Goal: Information Seeking & Learning: Learn about a topic

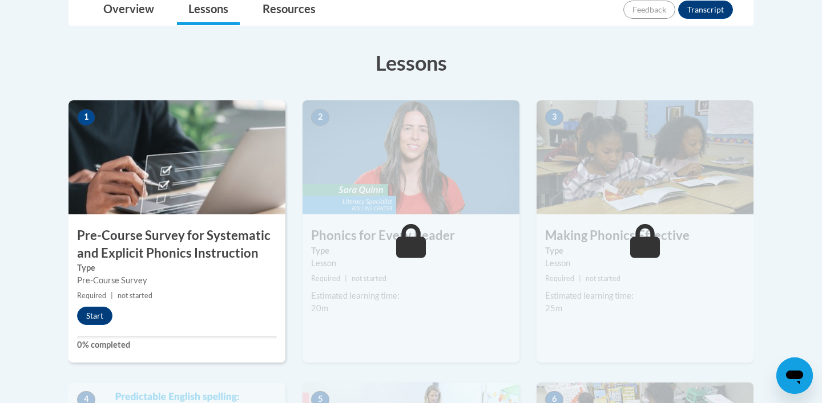
scroll to position [357, 0]
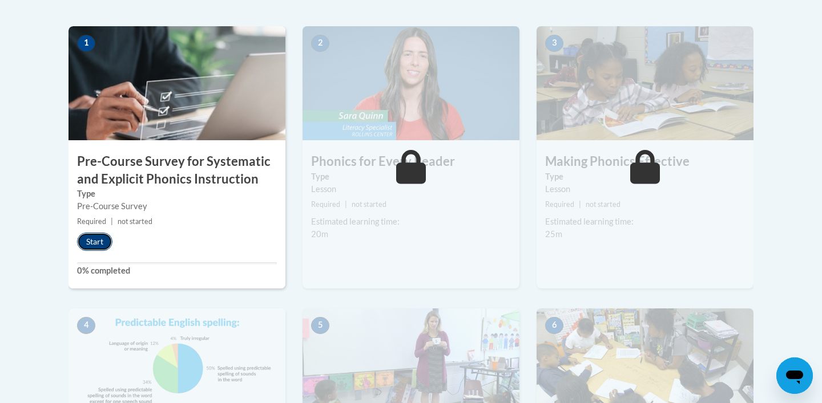
click at [102, 236] on button "Start" at bounding box center [94, 242] width 35 height 18
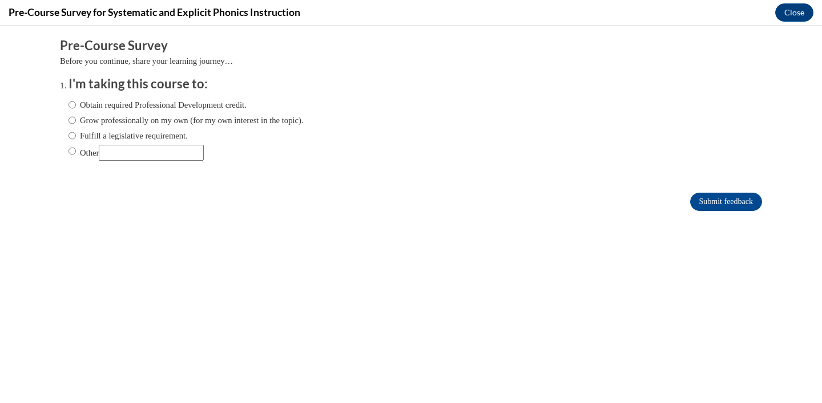
scroll to position [0, 0]
click at [76, 155] on label "Other" at bounding box center [135, 153] width 135 height 16
click at [76, 155] on input "Other" at bounding box center [71, 151] width 7 height 13
radio input "true"
click at [726, 207] on input "Submit feedback" at bounding box center [726, 202] width 72 height 18
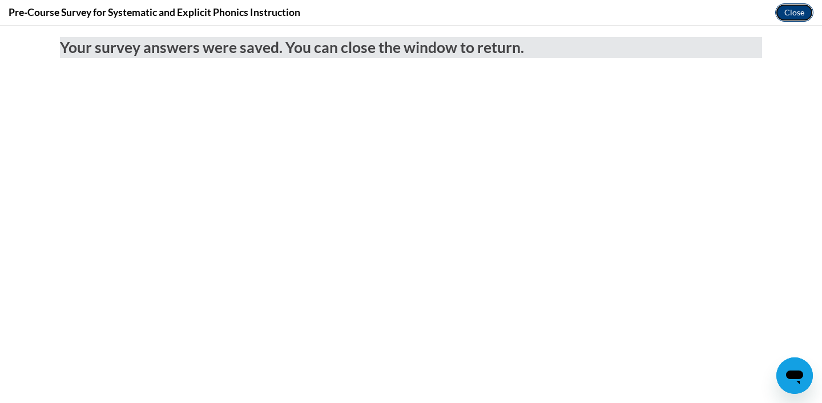
click at [792, 13] on button "Close" at bounding box center [794, 12] width 38 height 18
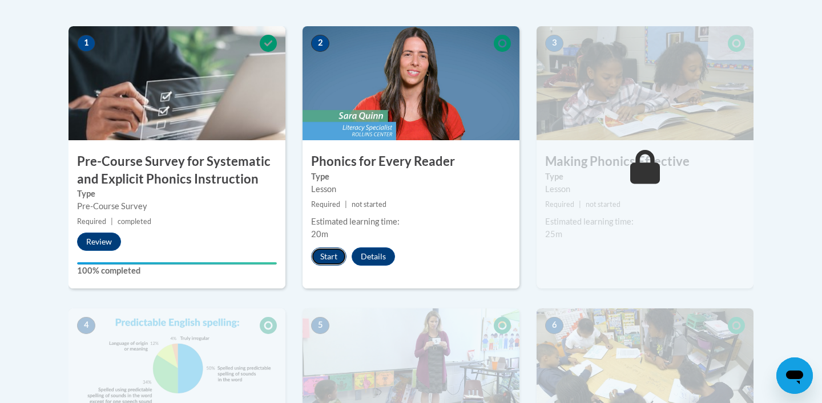
click at [318, 258] on button "Start" at bounding box center [328, 257] width 35 height 18
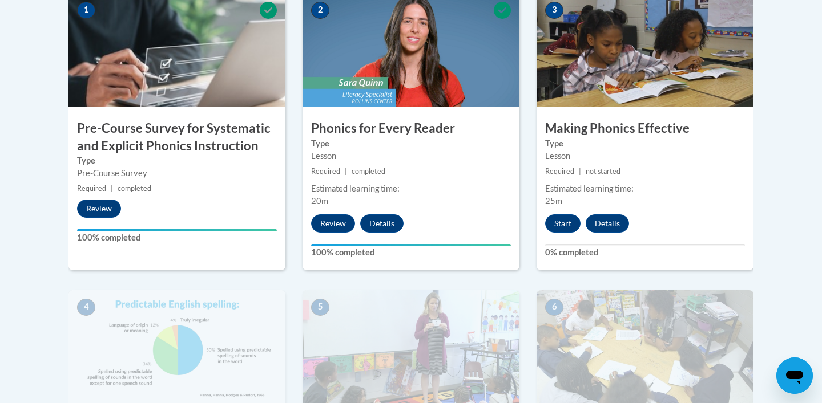
scroll to position [423, 0]
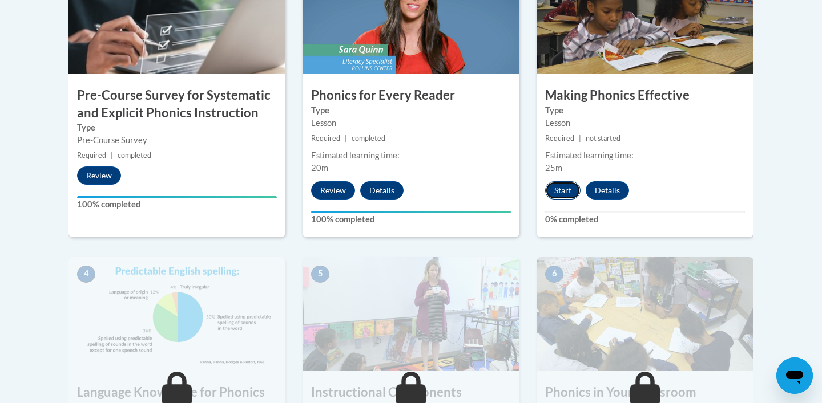
click at [561, 195] on button "Start" at bounding box center [562, 190] width 35 height 18
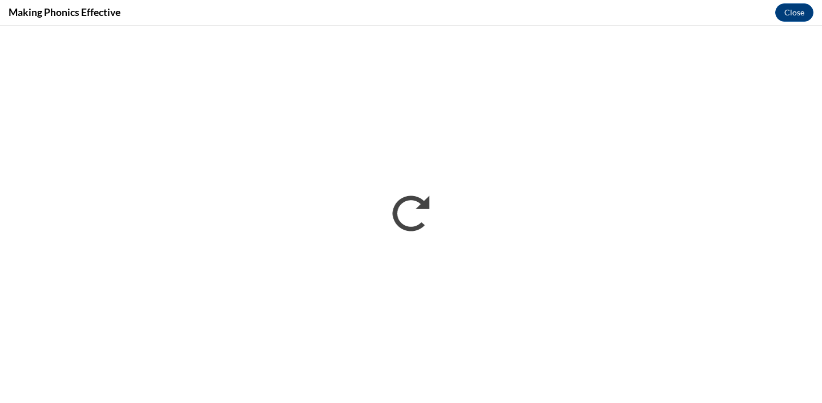
scroll to position [0, 0]
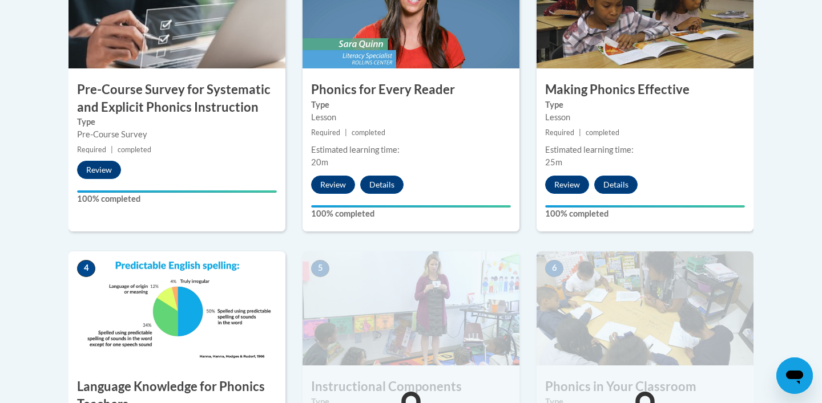
scroll to position [582, 0]
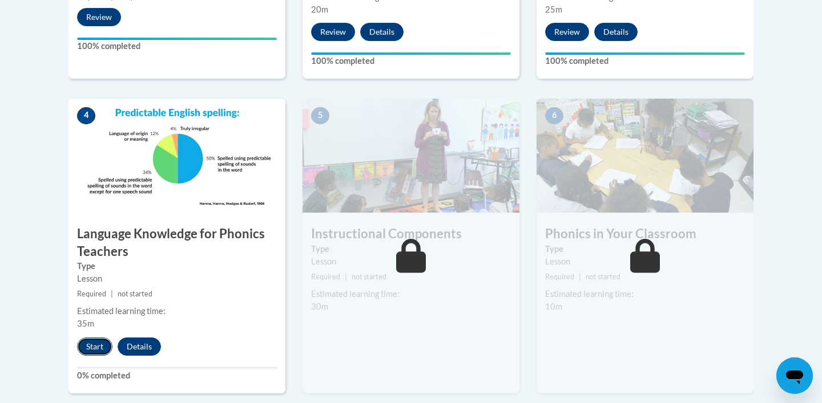
click at [91, 346] on button "Start" at bounding box center [94, 347] width 35 height 18
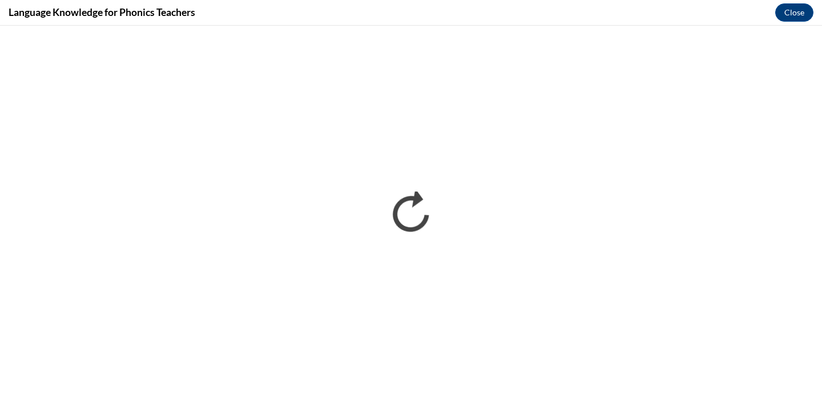
scroll to position [0, 0]
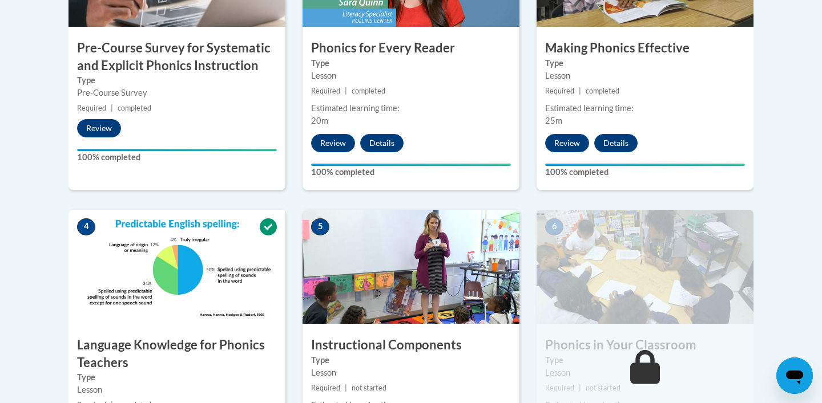
scroll to position [568, 0]
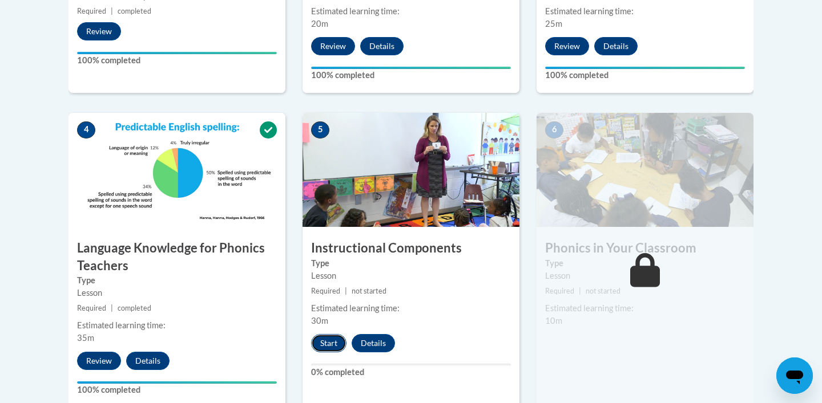
click at [326, 348] on button "Start" at bounding box center [328, 343] width 35 height 18
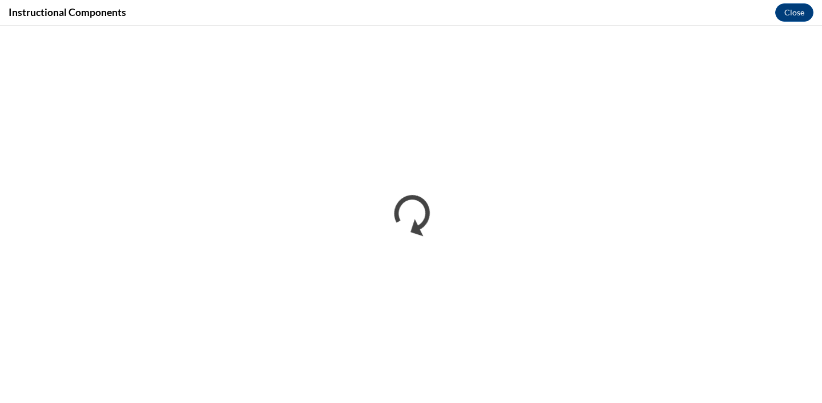
scroll to position [0, 0]
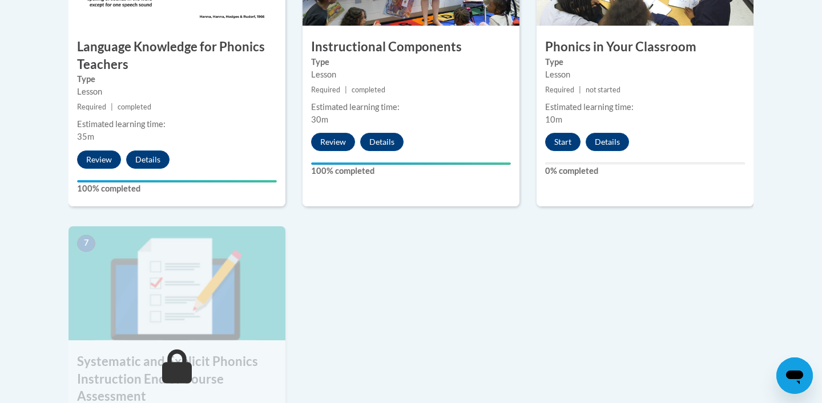
scroll to position [757, 0]
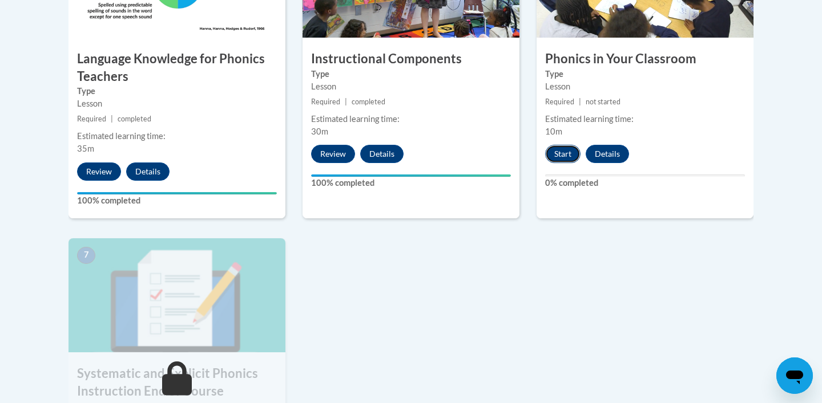
click at [570, 160] on button "Start" at bounding box center [562, 154] width 35 height 18
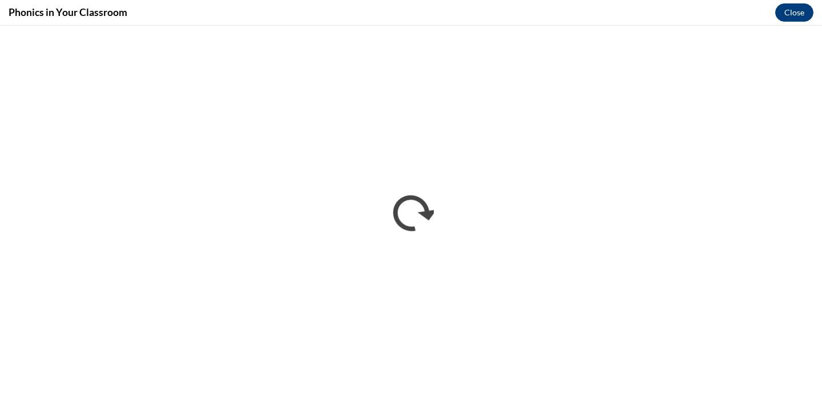
scroll to position [0, 0]
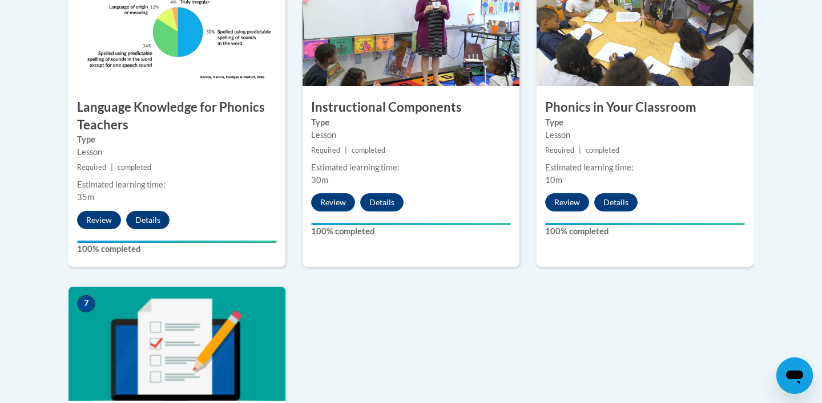
scroll to position [910, 0]
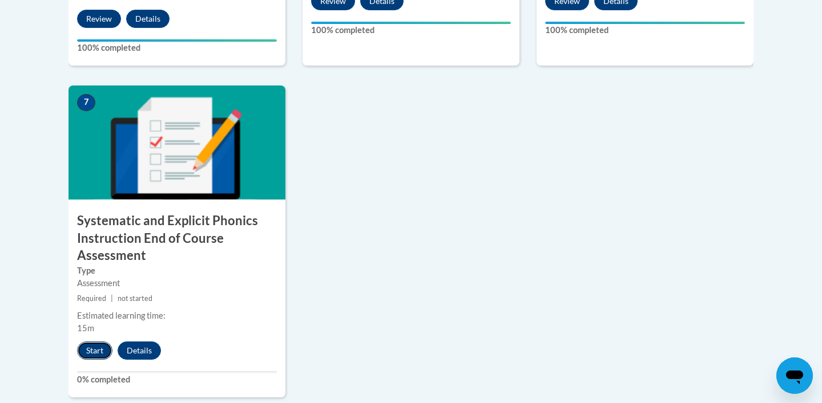
click at [100, 349] on button "Start" at bounding box center [94, 351] width 35 height 18
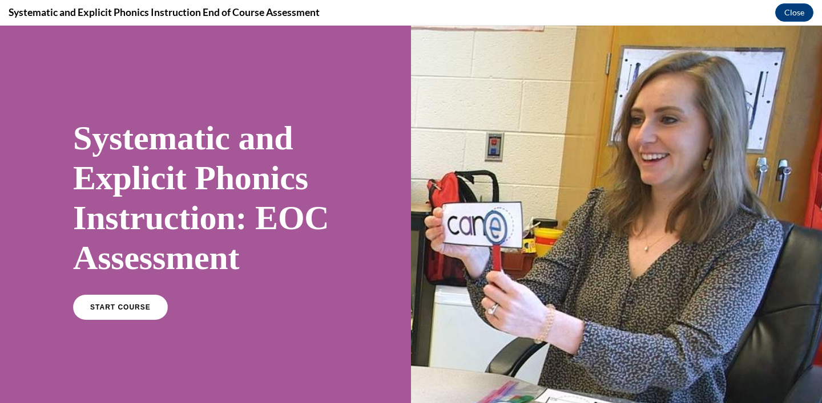
scroll to position [0, 0]
click at [139, 301] on link "START COURSE" at bounding box center [120, 307] width 99 height 26
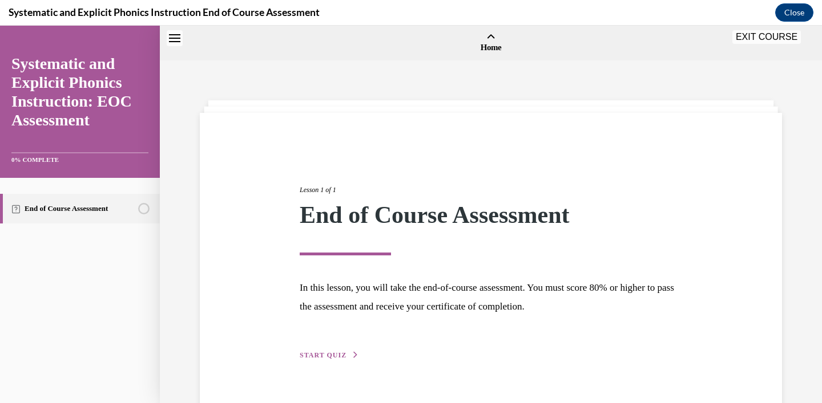
scroll to position [35, 0]
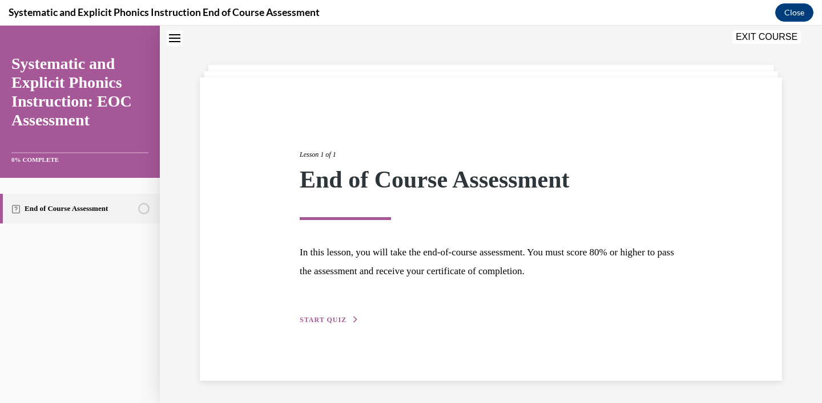
click at [337, 314] on div "Lesson 1 of 1 End of Course Assessment In this lesson, you will take the end-of…" at bounding box center [490, 224] width 399 height 203
click at [337, 319] on span "START QUIZ" at bounding box center [323, 320] width 47 height 8
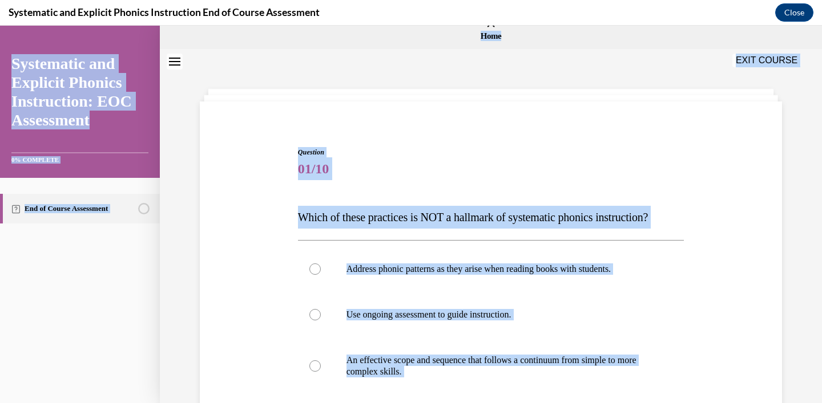
scroll to position [0, 0]
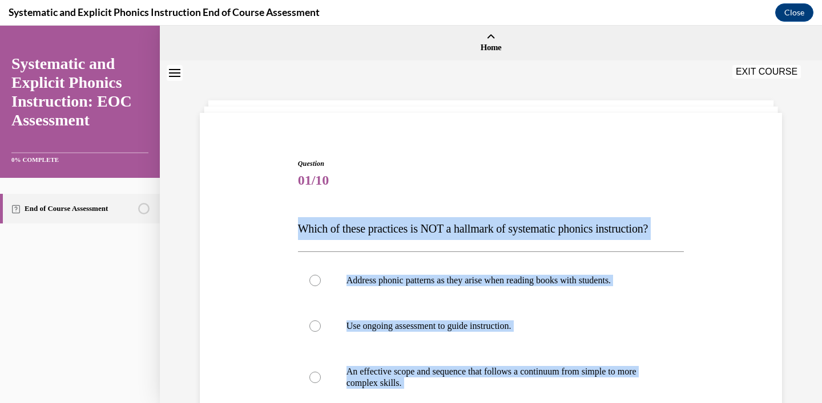
drag, startPoint x: 622, startPoint y: 213, endPoint x: 294, endPoint y: 230, distance: 328.5
click at [295, 229] on div "Question 01/10 Which of these practices is NOT a hallmark of systematic phonics…" at bounding box center [491, 367] width 392 height 452
copy div "Which of these practices is NOT a hallmark of systematic phonics instruction? A…"
click at [379, 280] on p "Address phonic patterns as they arise when reading books with students." at bounding box center [500, 280] width 309 height 11
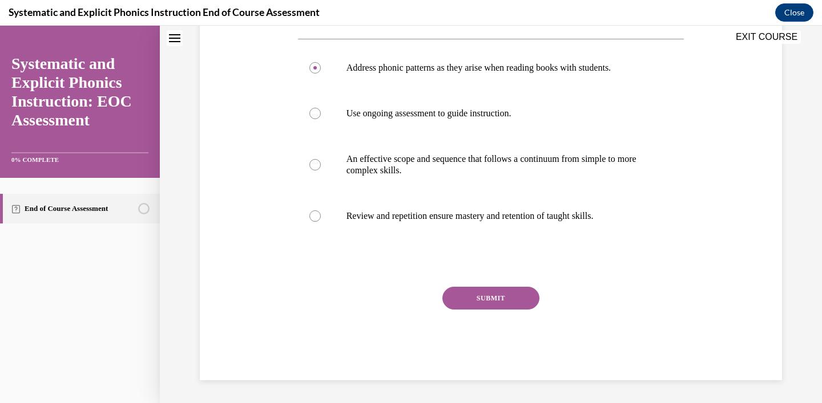
click at [488, 301] on button "SUBMIT" at bounding box center [490, 298] width 97 height 23
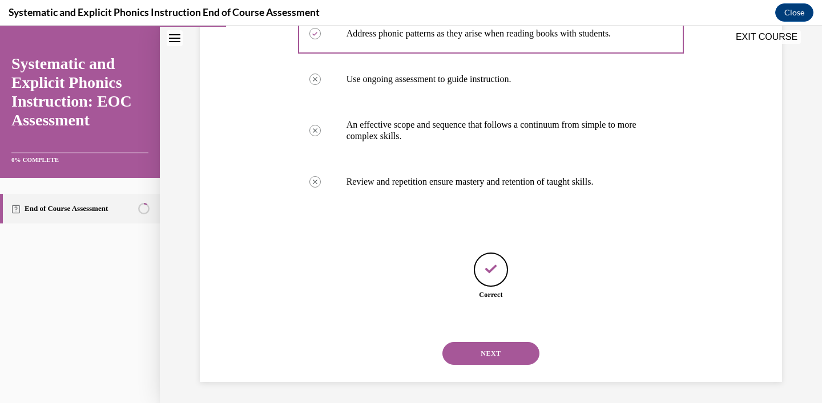
scroll to position [249, 0]
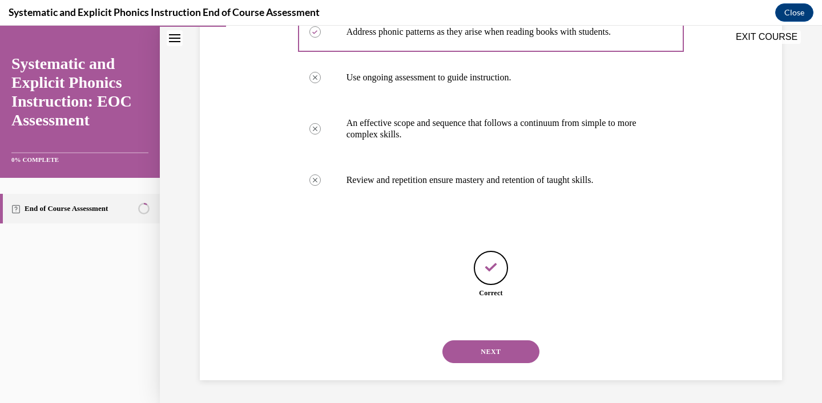
click at [491, 348] on button "NEXT" at bounding box center [490, 352] width 97 height 23
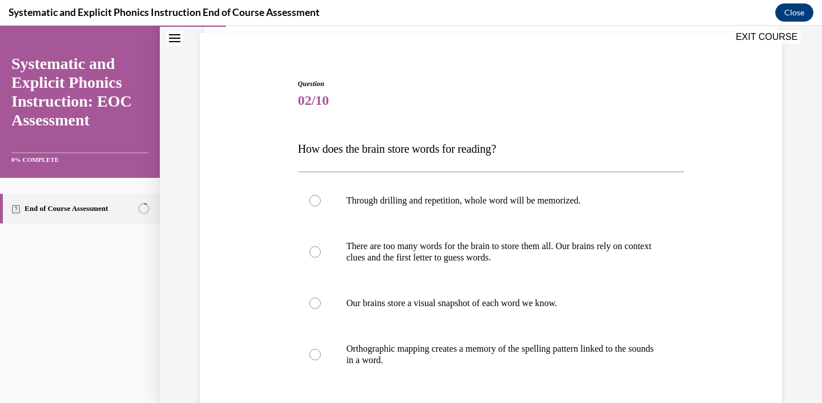
scroll to position [89, 0]
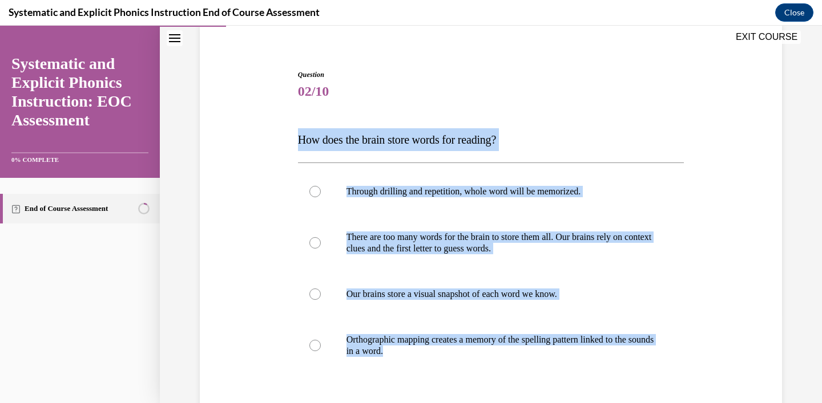
drag, startPoint x: 427, startPoint y: 346, endPoint x: 300, endPoint y: 141, distance: 241.1
click at [300, 141] on div "Question 02/10 How does the brain store words for reading? Through drilling and…" at bounding box center [491, 293] width 386 height 446
copy div "How does the brain store words for reading? Through drilling and repetition, wh…"
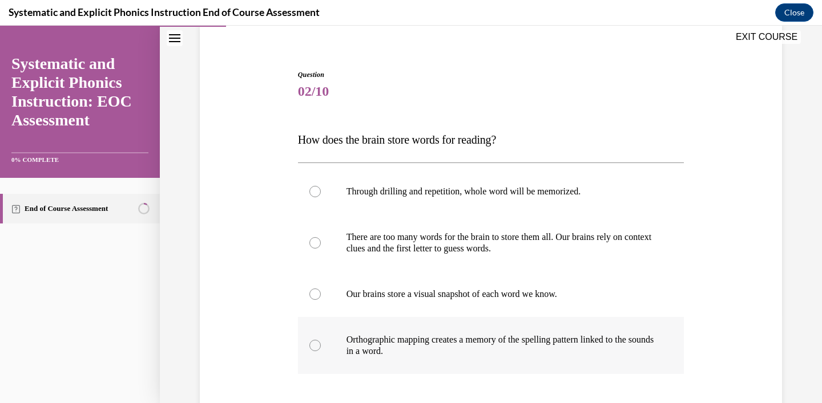
click at [393, 337] on p "Orthographic mapping creates a memory of the spelling pattern linked to the sou…" at bounding box center [500, 345] width 309 height 23
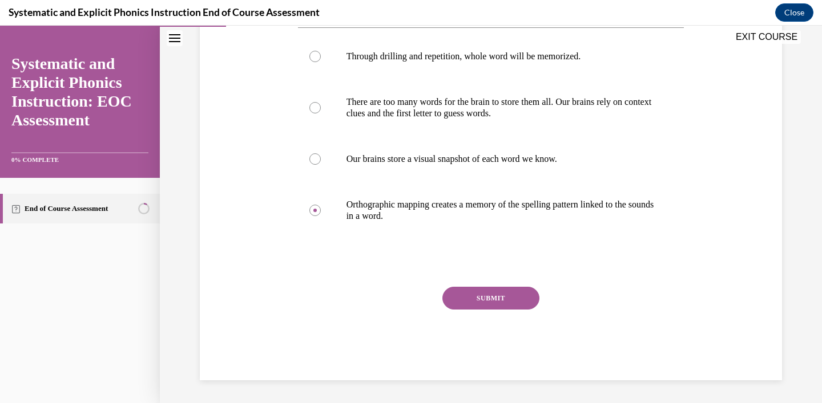
click at [510, 296] on button "SUBMIT" at bounding box center [490, 298] width 97 height 23
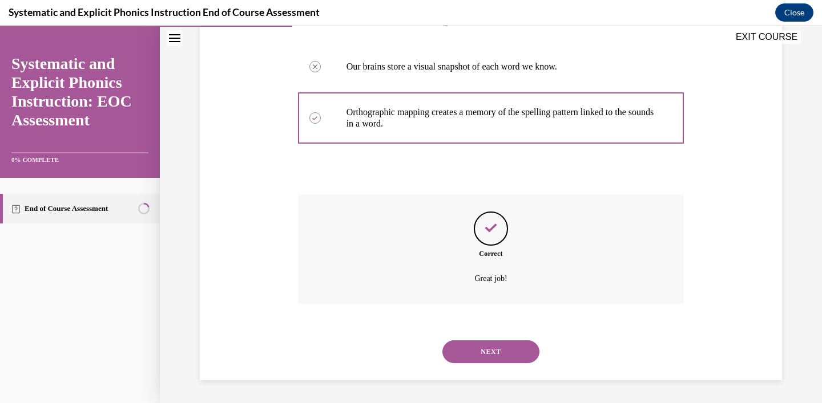
click at [488, 350] on button "NEXT" at bounding box center [490, 352] width 97 height 23
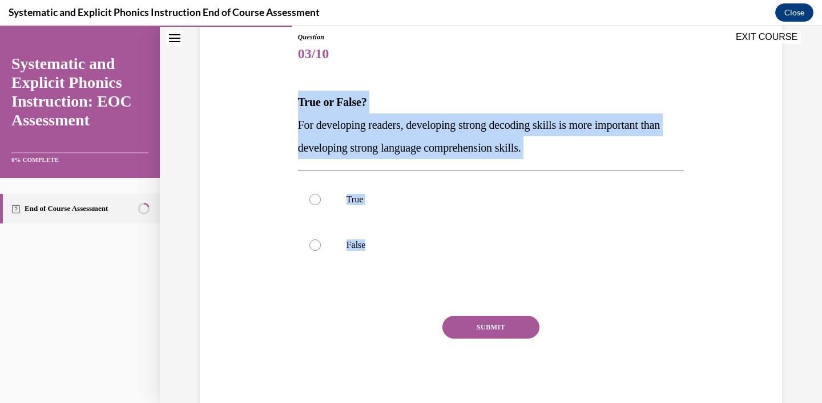
drag, startPoint x: 388, startPoint y: 243, endPoint x: 296, endPoint y: 110, distance: 162.4
click at [296, 110] on div "Question 03/10 True or False? For developing readers, developing strong decodin…" at bounding box center [491, 212] width 392 height 395
copy div "True or False? For developing readers, developing strong decoding skills is mor…"
click at [332, 192] on div at bounding box center [491, 200] width 386 height 46
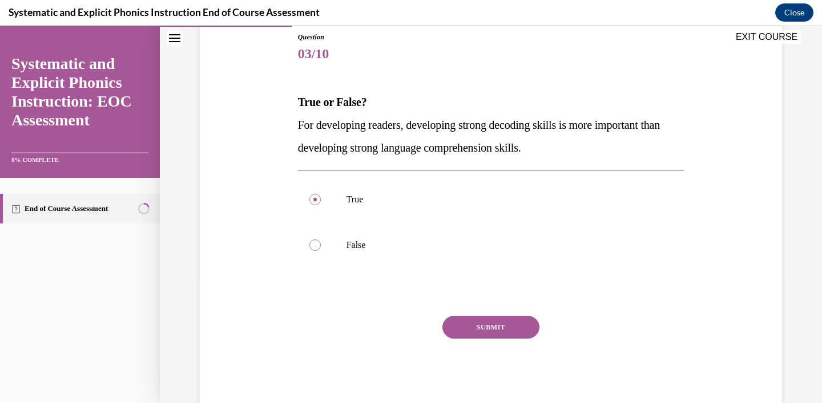
click at [512, 329] on button "SUBMIT" at bounding box center [490, 327] width 97 height 23
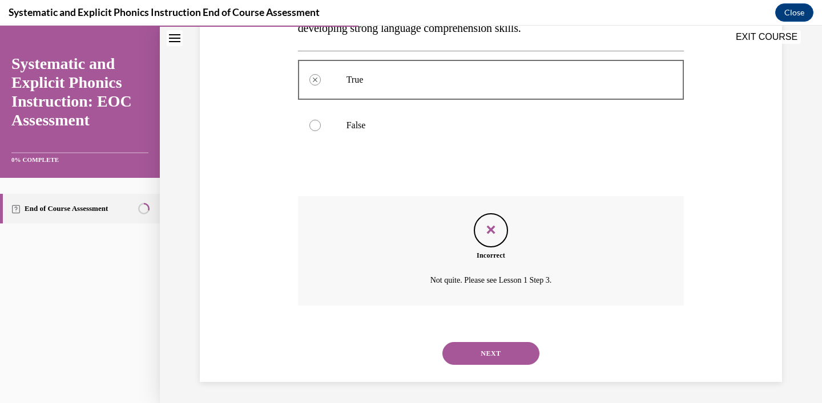
scroll to position [248, 0]
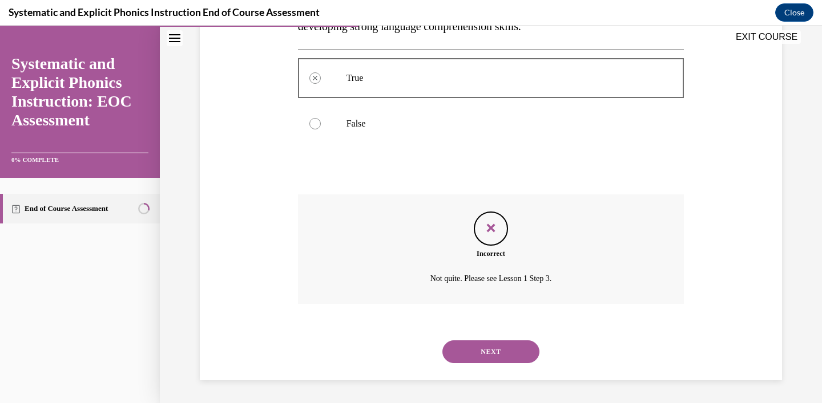
click at [492, 349] on button "NEXT" at bounding box center [490, 352] width 97 height 23
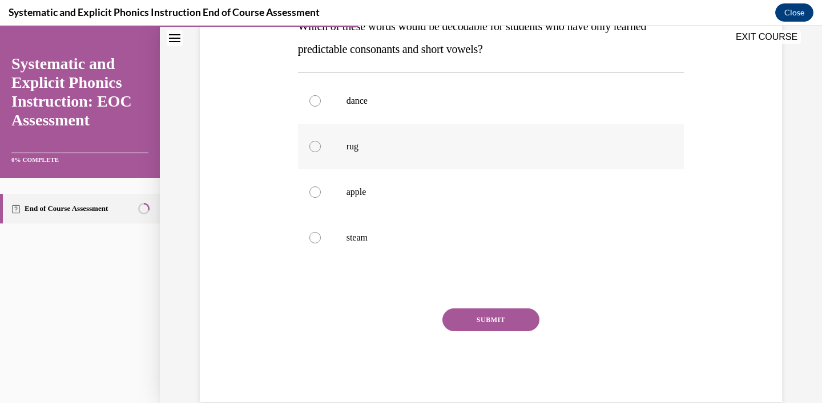
scroll to position [224, 0]
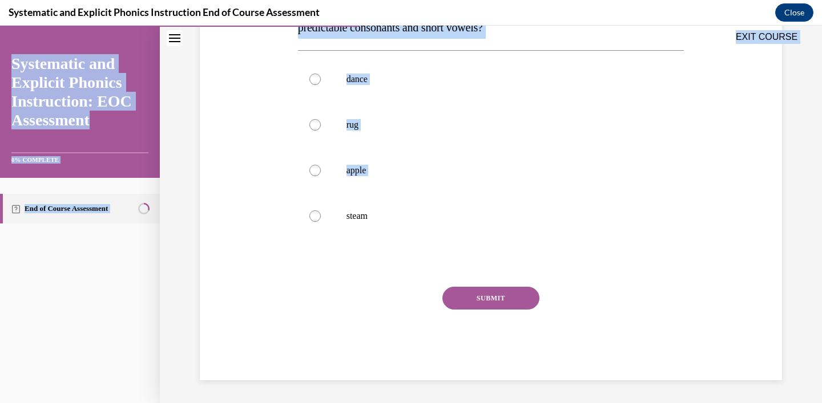
drag, startPoint x: 386, startPoint y: 278, endPoint x: 305, endPoint y: 41, distance: 250.8
click at [305, 41] on div "EXIT COURSE Systematic and Explicit Phonics Instruction: EOC Assessment 0% COMP…" at bounding box center [411, 215] width 822 height 378
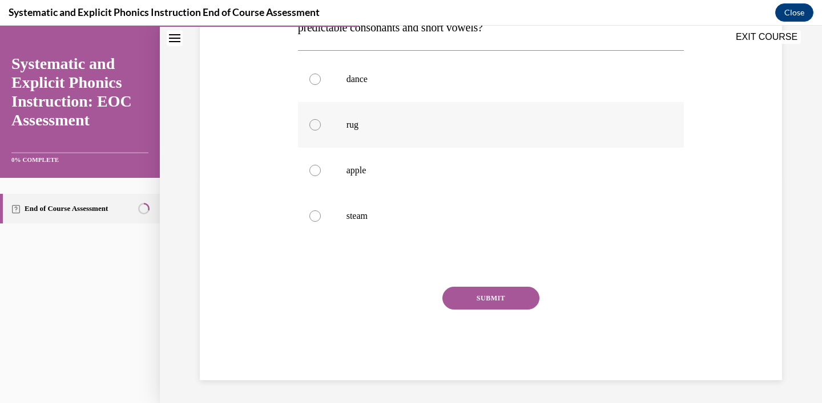
click at [321, 119] on div at bounding box center [491, 125] width 386 height 46
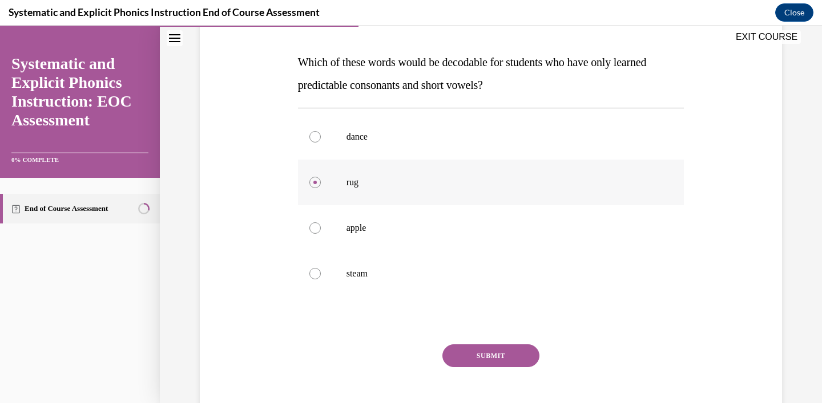
scroll to position [144, 0]
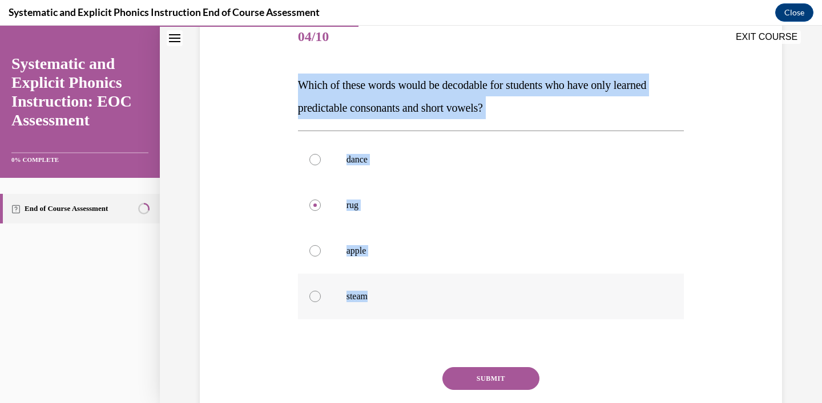
drag, startPoint x: 297, startPoint y: 84, endPoint x: 378, endPoint y: 301, distance: 231.5
click at [378, 301] on div "Question 04/10 Which of these words would be decodable for students who have on…" at bounding box center [491, 229] width 392 height 463
copy div "Which of these words would be decodable for students who have only learned pred…"
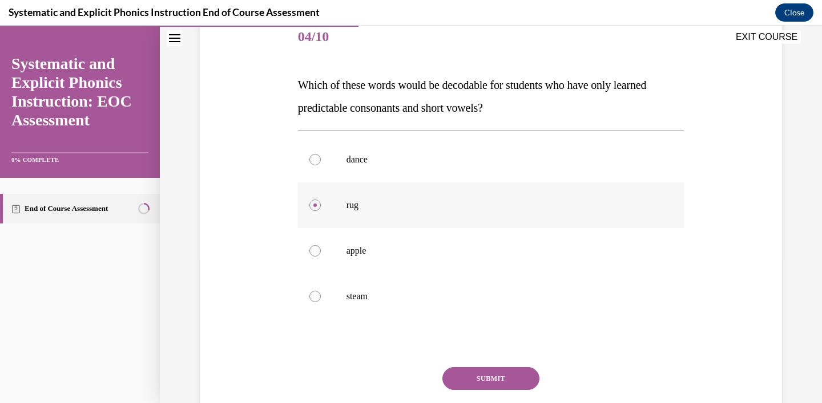
click at [346, 201] on p "rug" at bounding box center [500, 205] width 309 height 11
click at [487, 380] on button "SUBMIT" at bounding box center [490, 378] width 97 height 23
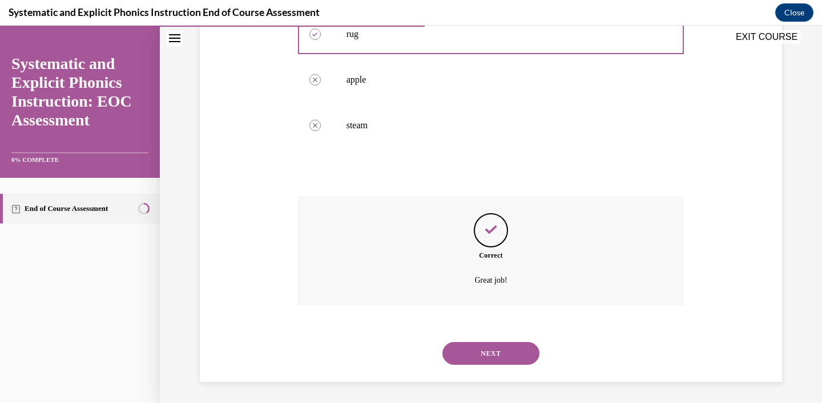
scroll to position [317, 0]
click at [475, 354] on button "NEXT" at bounding box center [490, 352] width 97 height 23
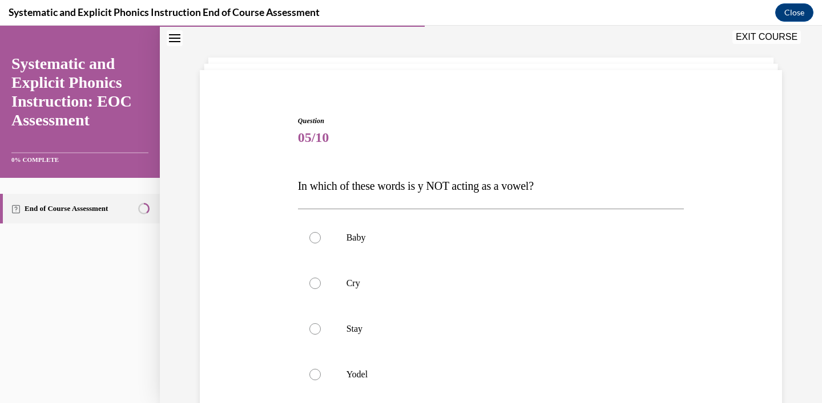
scroll to position [54, 0]
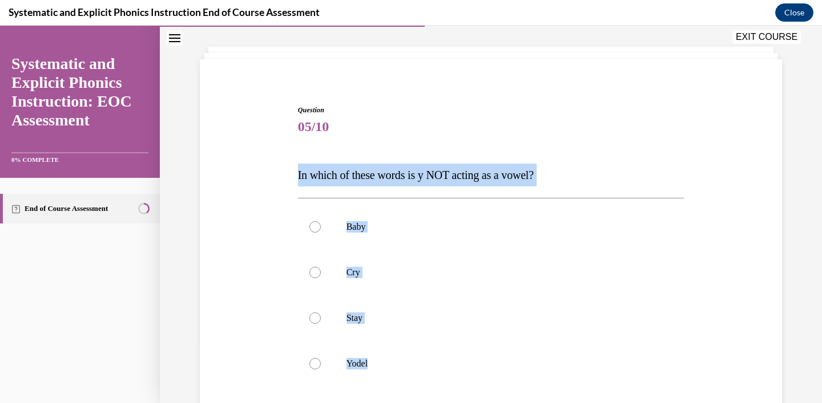
drag, startPoint x: 387, startPoint y: 366, endPoint x: 298, endPoint y: 177, distance: 208.3
click at [298, 177] on div "Question 05/10 In which of these words is y NOT acting as a vowel? Baby Cry Sta…" at bounding box center [491, 316] width 386 height 423
copy div "In which of these words is y NOT acting as a vowel? Baby Cry Stay Yodel"
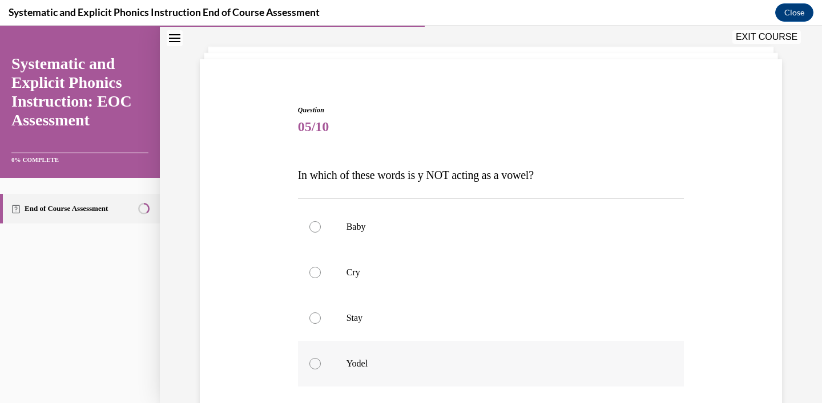
click at [345, 362] on div at bounding box center [491, 364] width 386 height 46
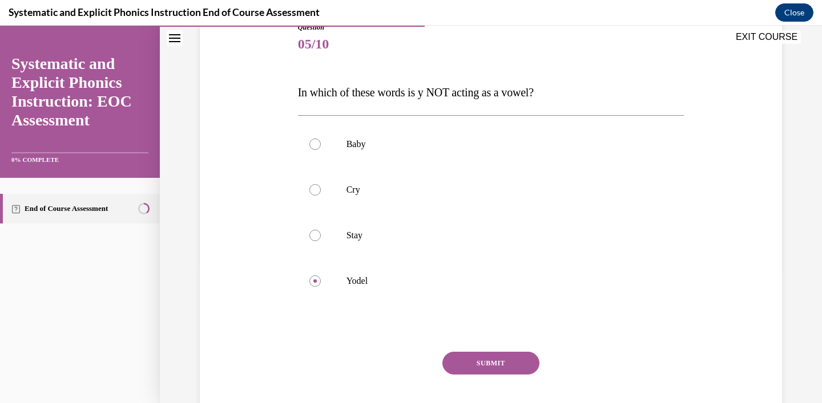
click at [479, 366] on button "SUBMIT" at bounding box center [490, 363] width 97 height 23
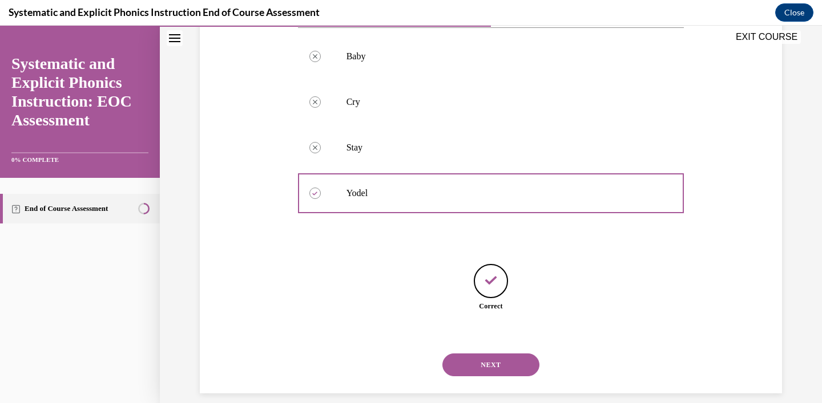
scroll to position [237, 0]
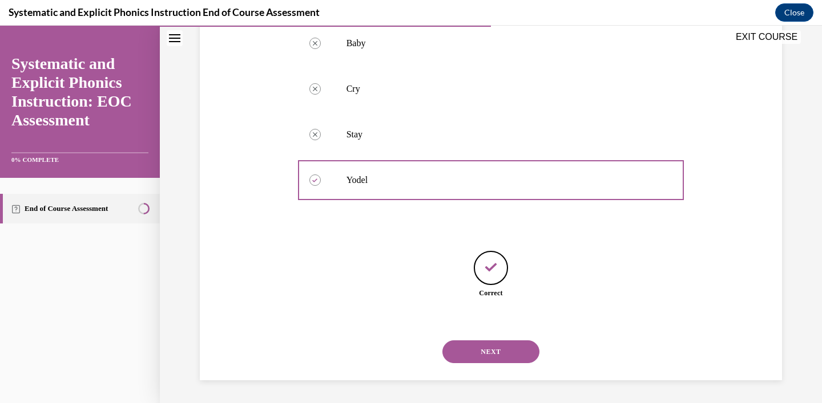
click at [495, 356] on button "NEXT" at bounding box center [490, 352] width 97 height 23
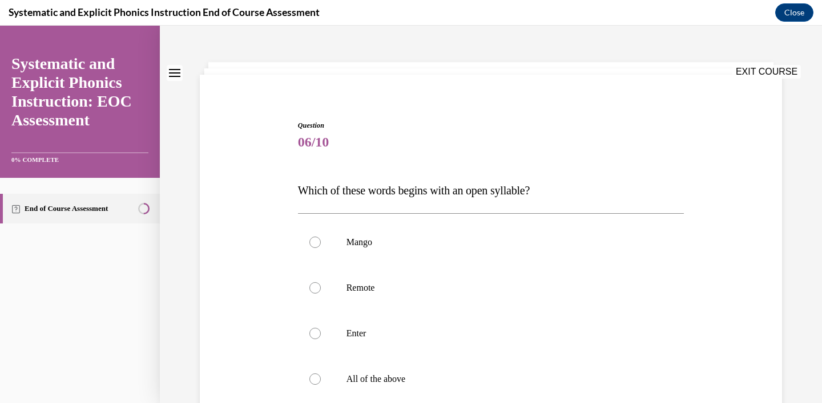
scroll to position [48, 0]
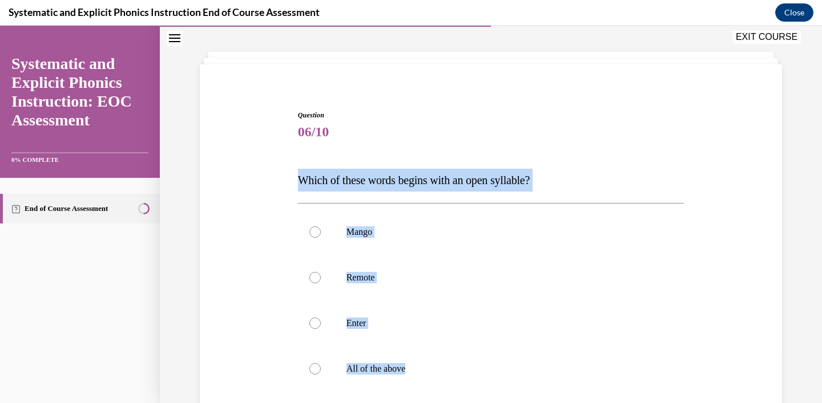
drag, startPoint x: 413, startPoint y: 374, endPoint x: 293, endPoint y: 167, distance: 238.8
click at [292, 167] on div "Question 06/10 Which of these words begins with an open syllable? Mango Remote …" at bounding box center [491, 305] width 588 height 458
copy div "Which of these words begins with an open syllable? Mango Remote Enter All of th…"
click at [365, 279] on p "Remote" at bounding box center [500, 277] width 309 height 11
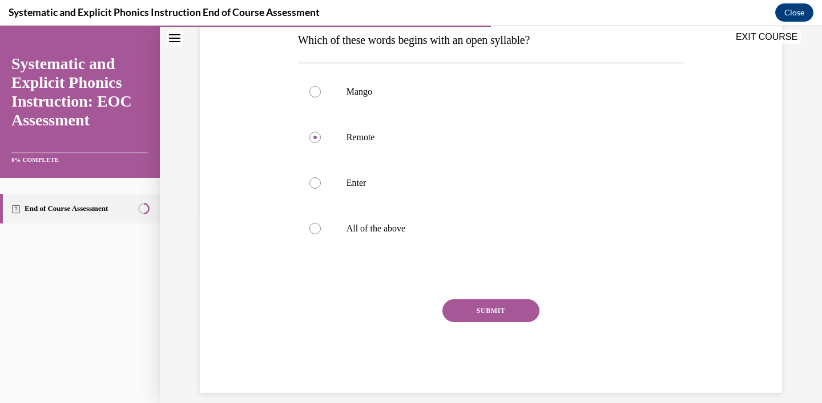
click at [464, 309] on button "SUBMIT" at bounding box center [490, 311] width 97 height 23
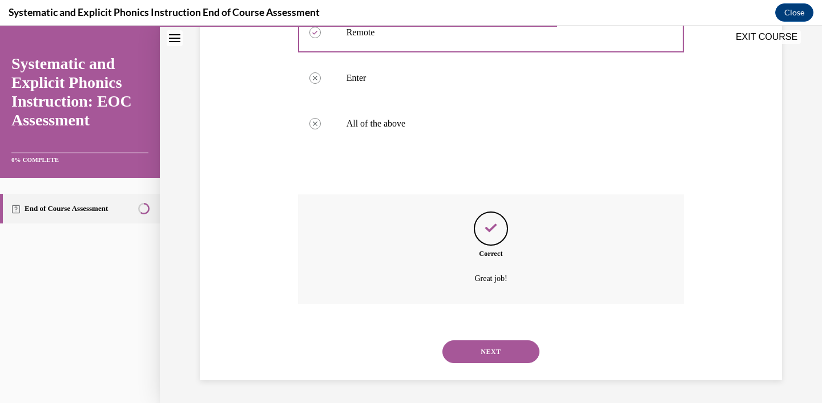
scroll to position [294, 0]
click at [472, 363] on button "NEXT" at bounding box center [490, 352] width 97 height 23
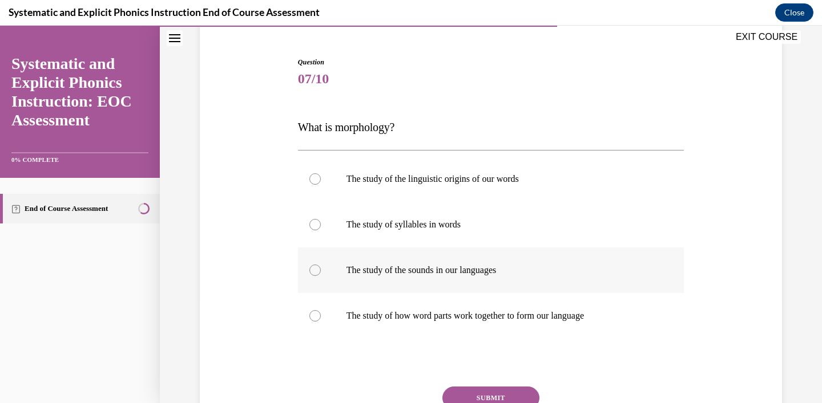
scroll to position [97, 0]
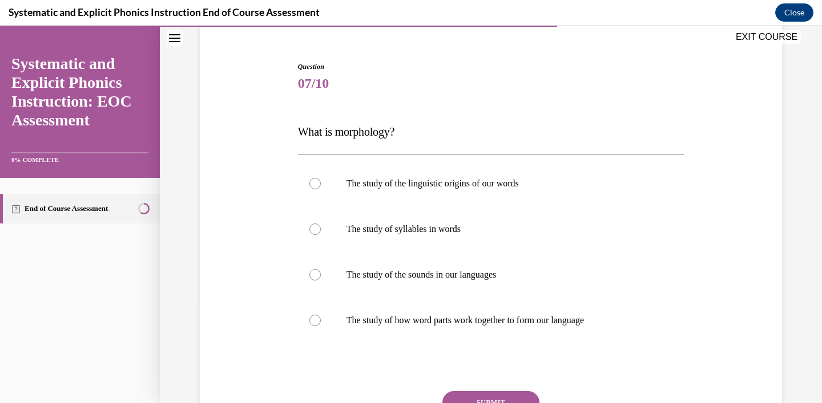
drag, startPoint x: 632, startPoint y: 327, endPoint x: 314, endPoint y: 127, distance: 375.3
click at [314, 127] on div "Question 07/10 What is morphology? The study of the linguistic origins of our w…" at bounding box center [491, 273] width 386 height 423
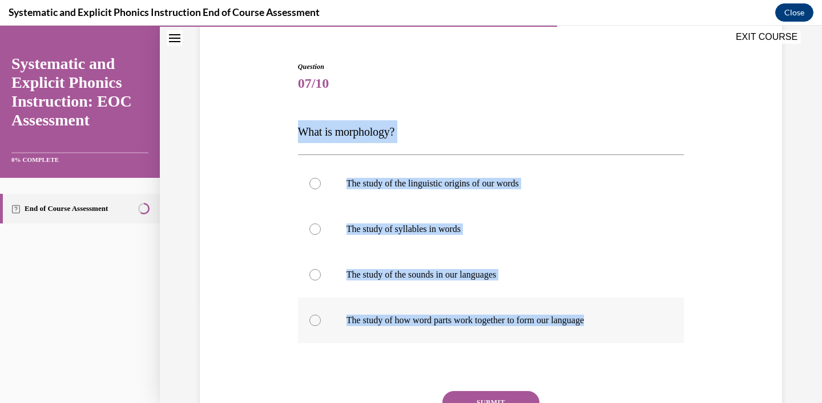
drag, startPoint x: 300, startPoint y: 127, endPoint x: 626, endPoint y: 323, distance: 380.0
click at [626, 323] on div "Question 07/10 What is morphology? The study of the linguistic origins of our w…" at bounding box center [491, 273] width 386 height 423
copy div "What is morphology? The study of the linguistic origins of our words The study …"
click at [403, 326] on div at bounding box center [491, 321] width 386 height 46
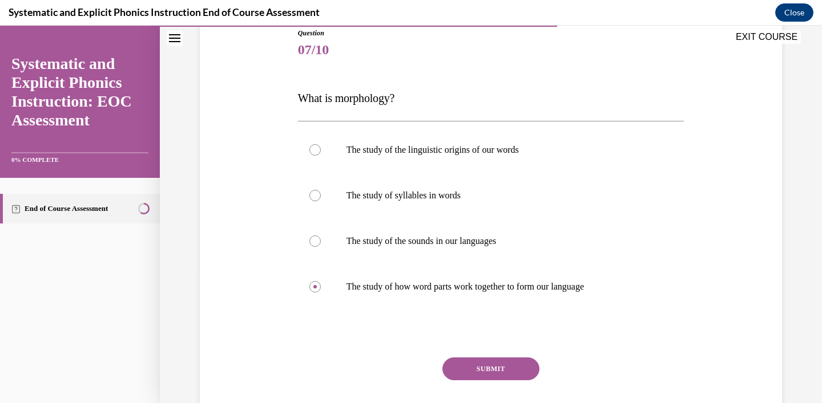
click at [456, 359] on button "SUBMIT" at bounding box center [490, 369] width 97 height 23
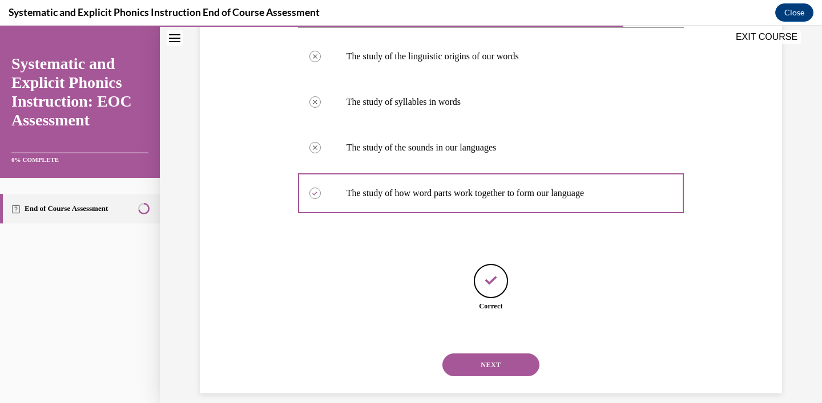
scroll to position [237, 0]
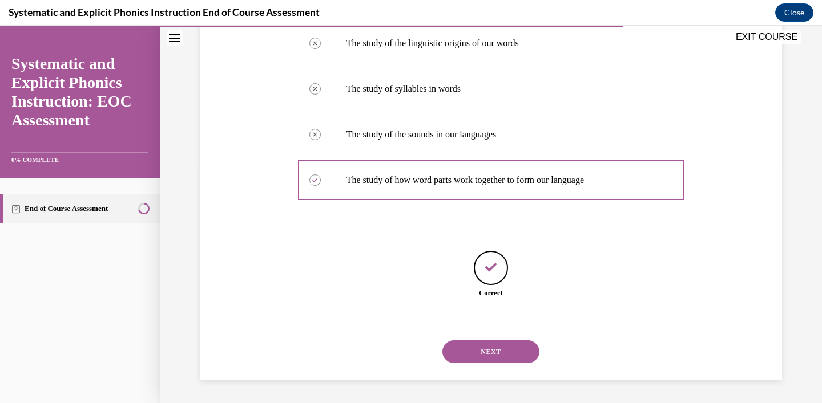
click at [482, 359] on button "NEXT" at bounding box center [490, 352] width 97 height 23
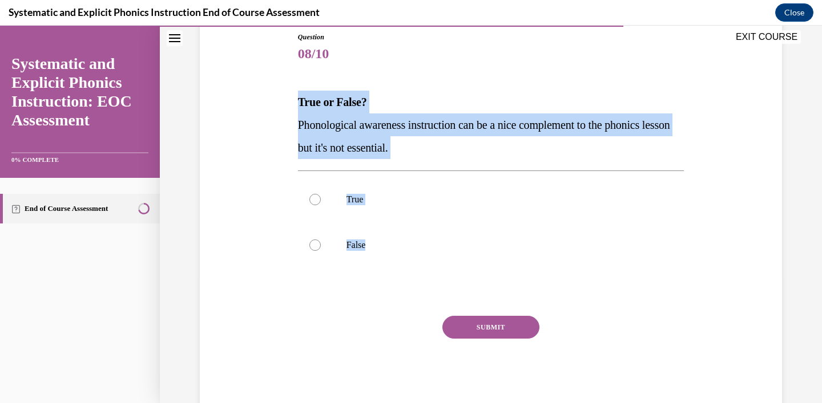
drag, startPoint x: 398, startPoint y: 250, endPoint x: 284, endPoint y: 101, distance: 187.6
click at [284, 101] on div "Question 08/10 True or False? Phonological awareness instruction can be a nice …" at bounding box center [491, 204] width 588 height 412
copy div "True or False? Phonological awareness instruction can be a nice complement to t…"
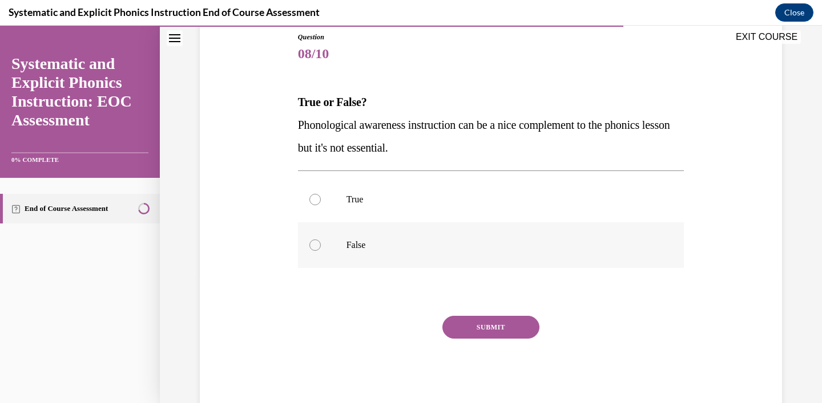
click at [362, 245] on p "False" at bounding box center [500, 245] width 309 height 11
click at [467, 328] on button "SUBMIT" at bounding box center [490, 327] width 97 height 23
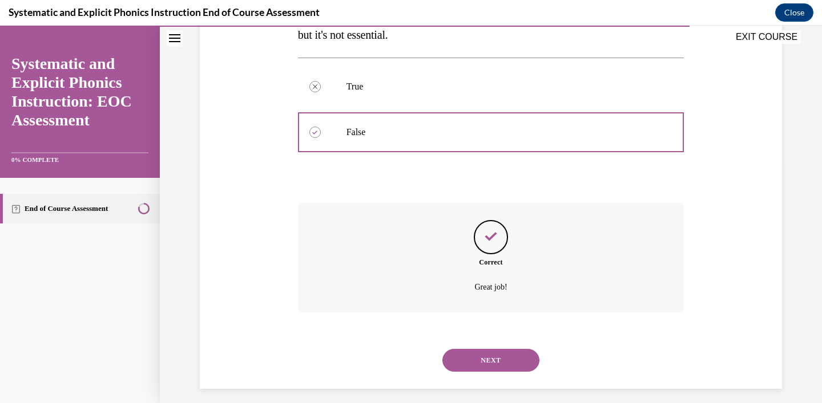
scroll to position [248, 0]
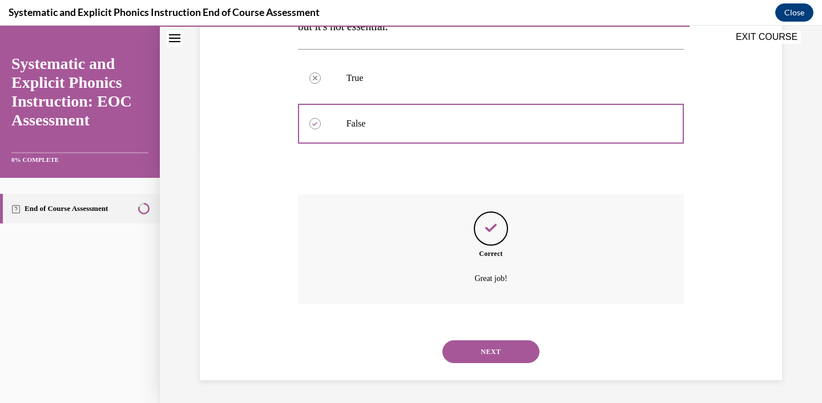
click at [485, 365] on div "NEXT" at bounding box center [491, 352] width 386 height 46
click at [483, 356] on button "NEXT" at bounding box center [490, 352] width 97 height 23
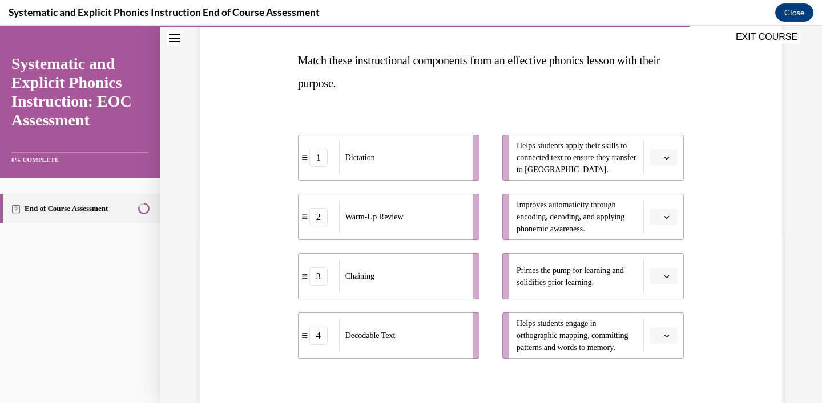
scroll to position [169, 0]
drag, startPoint x: 374, startPoint y: 157, endPoint x: 427, endPoint y: 152, distance: 53.3
click at [427, 153] on span "Dictation" at bounding box center [413, 158] width 30 height 12
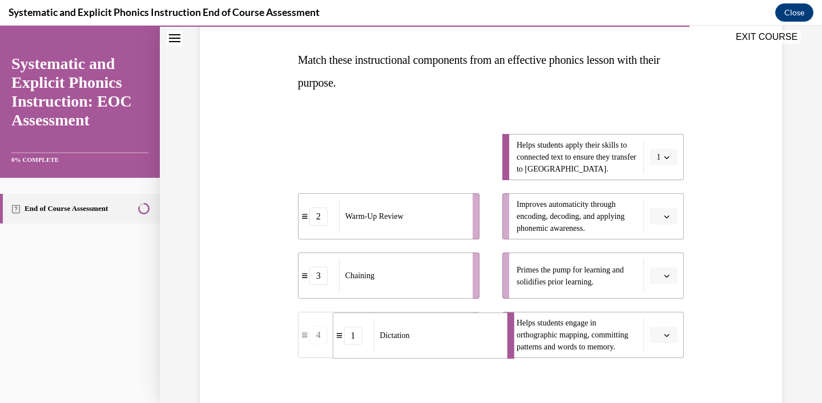
drag, startPoint x: 417, startPoint y: 153, endPoint x: 421, endPoint y: 330, distance: 176.9
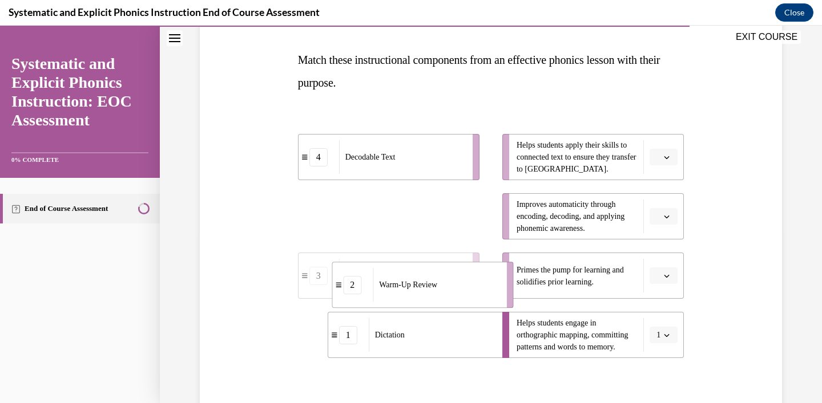
drag, startPoint x: 390, startPoint y: 221, endPoint x: 423, endPoint y: 287, distance: 74.3
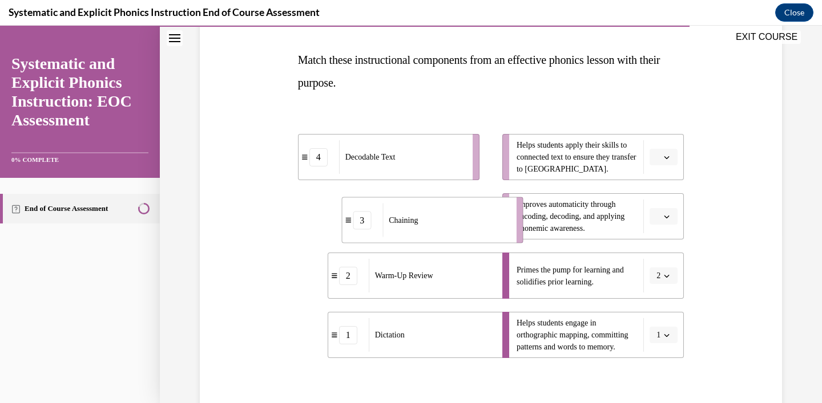
drag, startPoint x: 376, startPoint y: 214, endPoint x: 420, endPoint y: 216, distance: 44.0
click at [420, 216] on div "Chaining" at bounding box center [445, 221] width 126 height 34
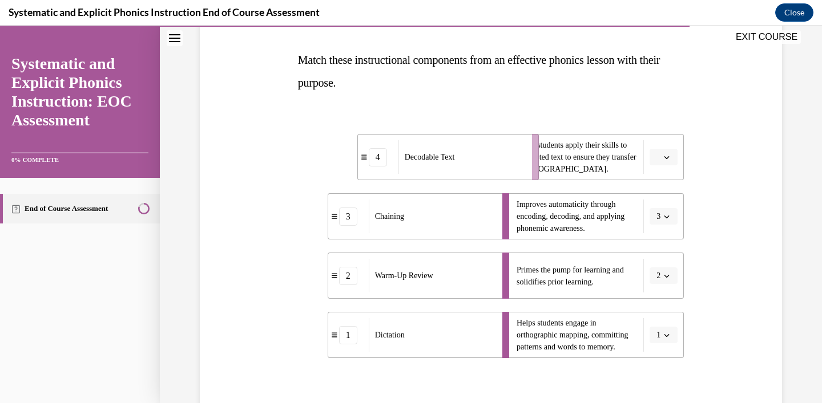
drag, startPoint x: 377, startPoint y: 159, endPoint x: 451, endPoint y: 156, distance: 74.2
click at [451, 156] on span "Decodable Text" at bounding box center [430, 157] width 50 height 12
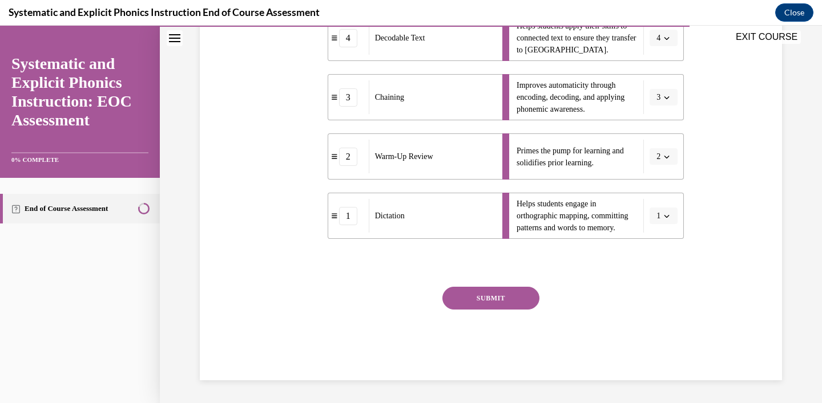
click at [465, 297] on button "SUBMIT" at bounding box center [490, 298] width 97 height 23
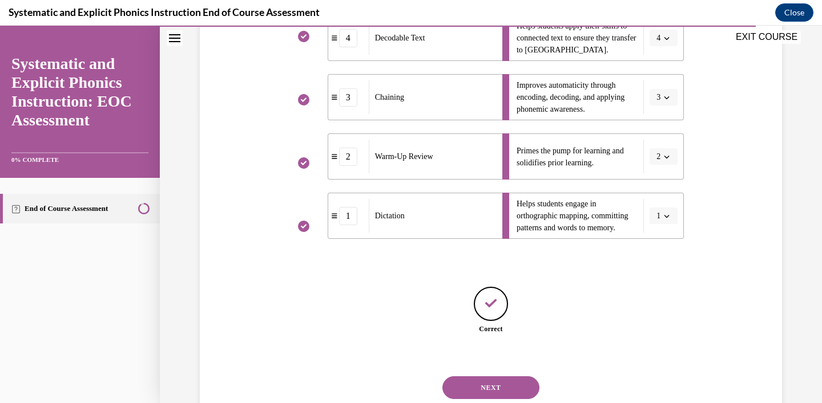
scroll to position [324, 0]
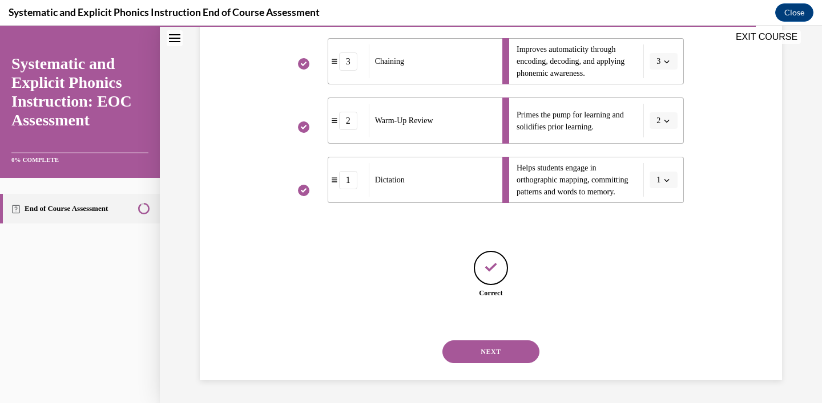
click at [475, 352] on button "NEXT" at bounding box center [490, 352] width 97 height 23
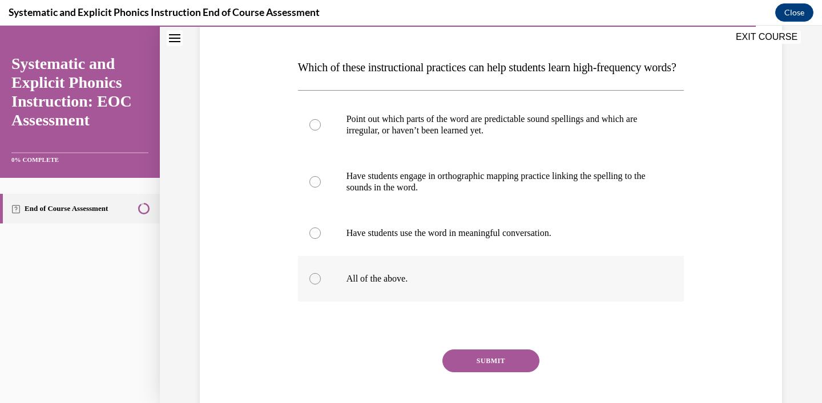
scroll to position [143, 0]
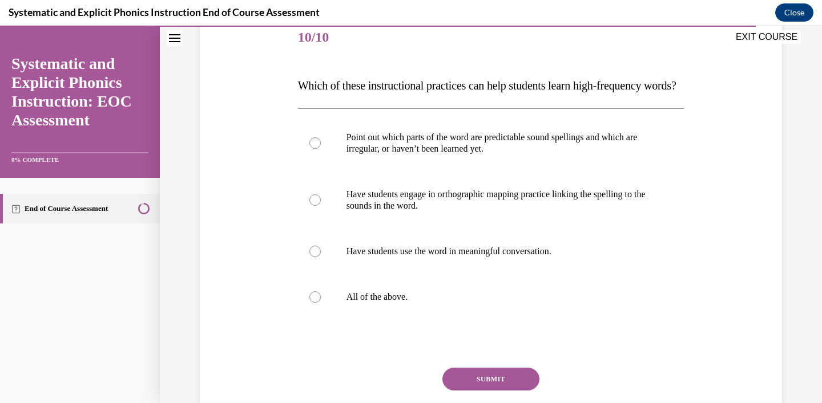
drag, startPoint x: 419, startPoint y: 327, endPoint x: 307, endPoint y: 115, distance: 239.9
click at [306, 115] on div "Question 10/10 Which of these instructional practices can help students learn h…" at bounding box center [491, 238] width 386 height 446
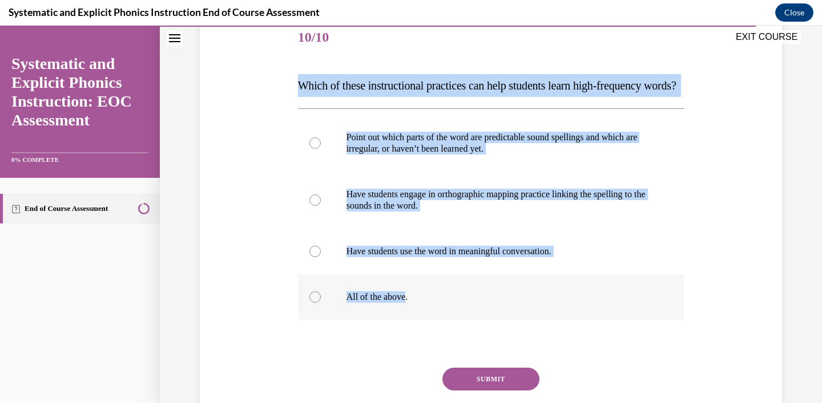
drag, startPoint x: 299, startPoint y: 82, endPoint x: 407, endPoint y: 321, distance: 262.5
click at [407, 321] on div "Question 10/10 Which of these instructional practices can help students learn h…" at bounding box center [491, 238] width 386 height 446
copy div "Which of these instructional practices can help students learn high-frequency w…"
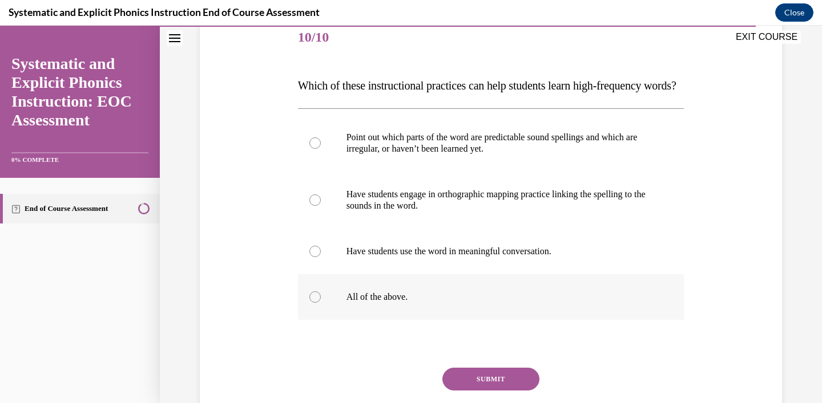
click at [358, 303] on p "All of the above." at bounding box center [500, 297] width 309 height 11
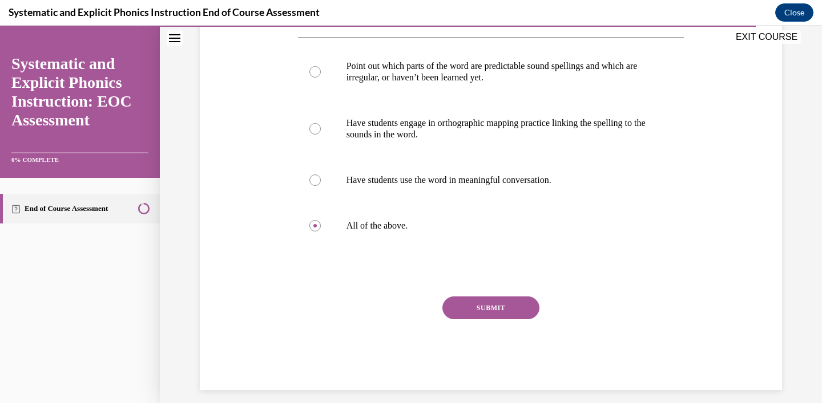
click at [467, 320] on button "SUBMIT" at bounding box center [490, 308] width 97 height 23
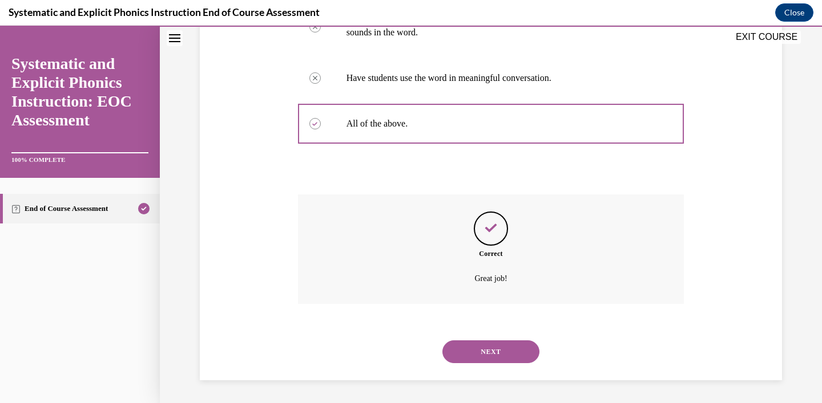
scroll to position [339, 0]
click at [510, 352] on button "NEXT" at bounding box center [490, 352] width 97 height 23
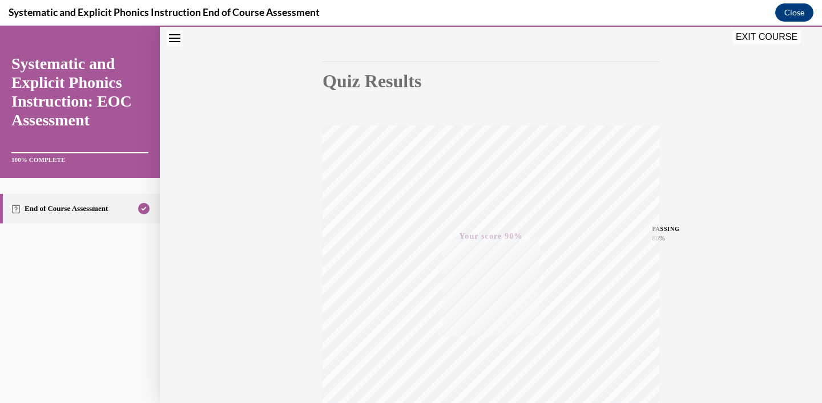
scroll to position [207, 0]
